Goal: Find contact information: Find contact information

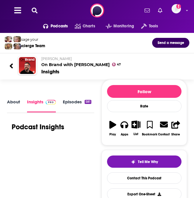
click at [32, 8] on icon at bounding box center [35, 11] width 6 height 6
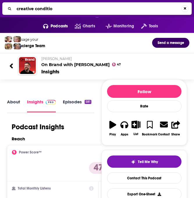
type input "creative condition"
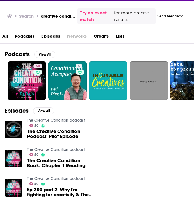
scroll to position [39, 0]
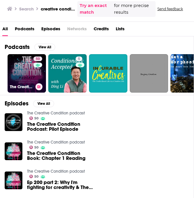
click at [19, 64] on link "50 The Creative Condition podcast" at bounding box center [27, 73] width 38 height 38
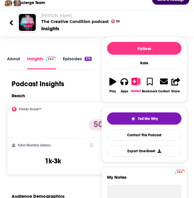
scroll to position [51, 0]
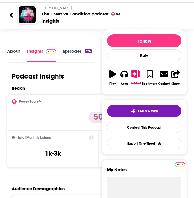
click at [18, 50] on link "About" at bounding box center [13, 54] width 13 height 13
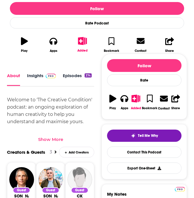
scroll to position [168, 0]
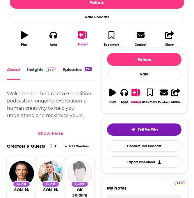
click at [53, 135] on div "Show More" at bounding box center [50, 134] width 25 height 6
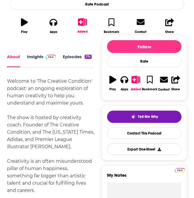
scroll to position [180, 0]
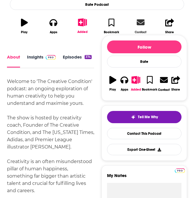
click at [140, 23] on icon at bounding box center [141, 23] width 8 height 6
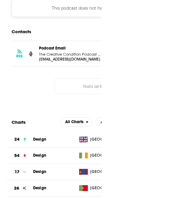
scroll to position [0, 9]
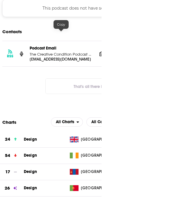
click at [59, 46] on p "Podcast Email" at bounding box center [61, 48] width 63 height 5
click at [61, 52] on p "The Creative Condition Podcast with [PERSON_NAME]" at bounding box center [61, 54] width 63 height 5
click at [60, 52] on p "The Creative Condition Podcast with [PERSON_NAME]" at bounding box center [61, 54] width 63 height 5
click at [60, 57] on p "[EMAIL_ADDRESS][DOMAIN_NAME]" at bounding box center [61, 59] width 63 height 5
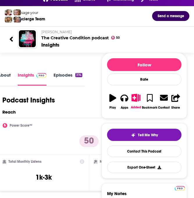
scroll to position [27, 0]
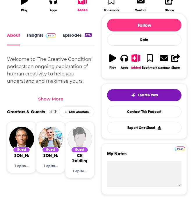
scroll to position [199, 0]
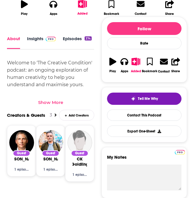
click at [110, 67] on button "Play" at bounding box center [113, 65] width 12 height 23
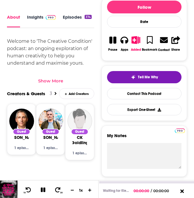
scroll to position [225, 0]
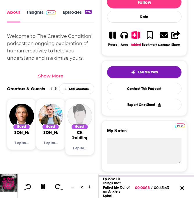
click at [46, 189] on button at bounding box center [43, 187] width 10 height 7
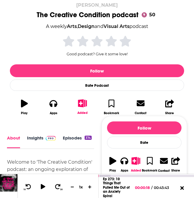
scroll to position [100, 0]
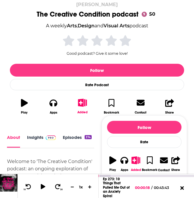
click at [39, 138] on link "Insights" at bounding box center [41, 141] width 29 height 13
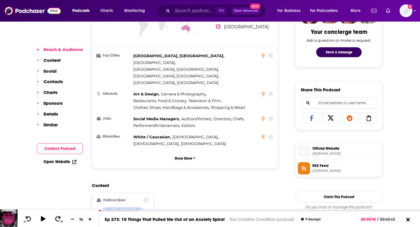
scroll to position [304, 0]
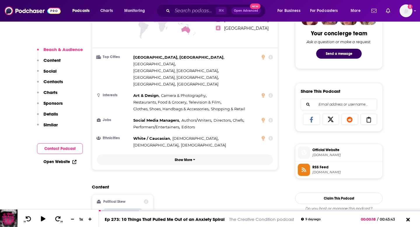
click at [187, 158] on p "Show More" at bounding box center [183, 160] width 17 height 4
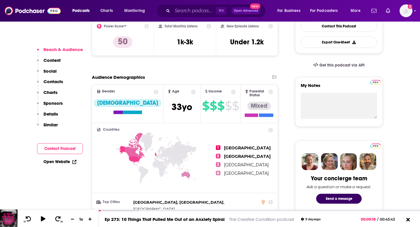
scroll to position [188, 0]
